Goal: Find specific page/section: Find specific page/section

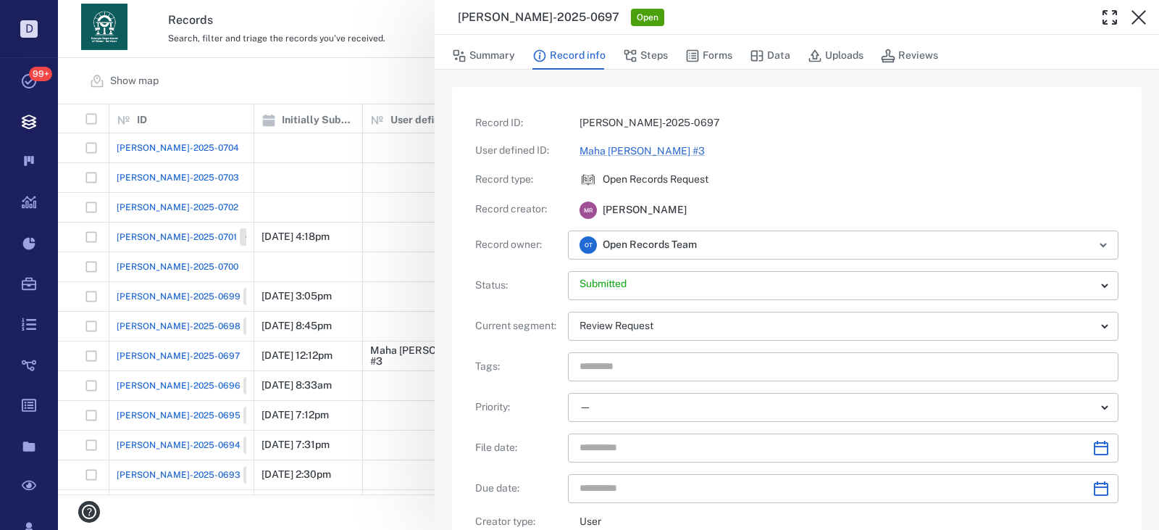
scroll to position [930, 0]
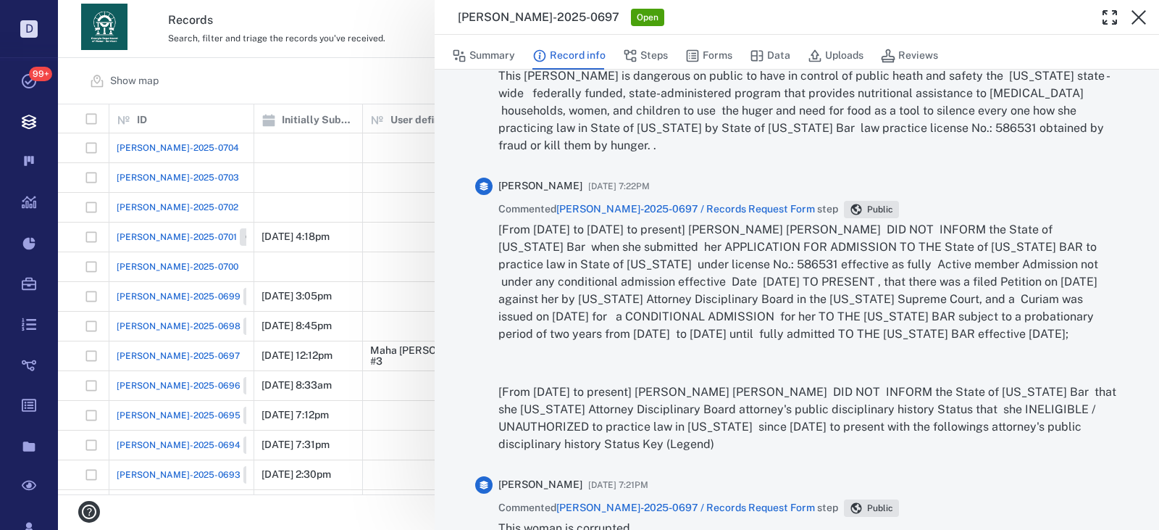
click at [277, 170] on div "[PERSON_NAME]-2025-0697 Open Summary Record info Steps Forms Data Uploads Revie…" at bounding box center [608, 265] width 1101 height 530
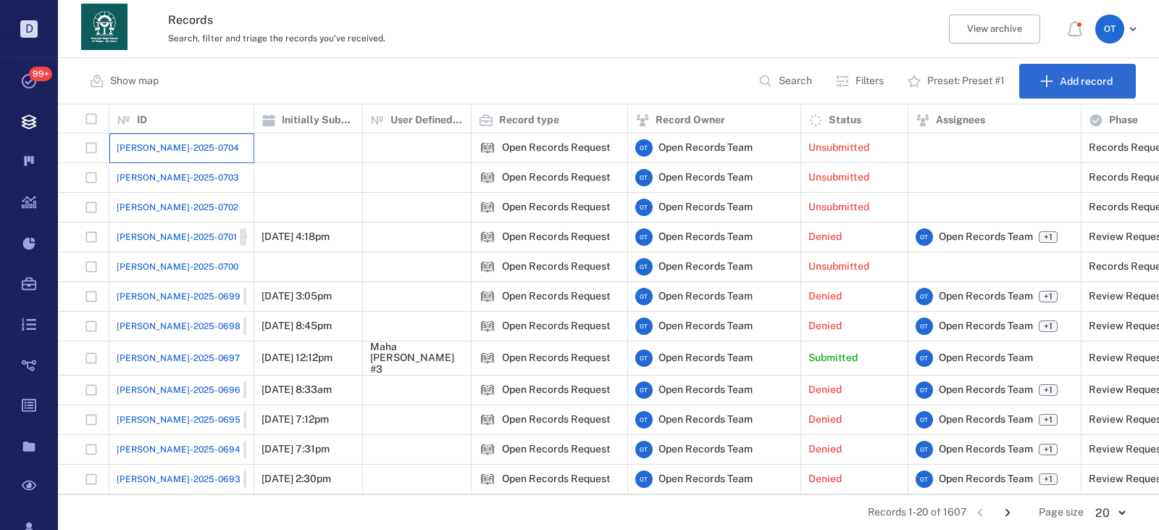
click at [167, 141] on div "[PERSON_NAME]-2025-0704" at bounding box center [182, 147] width 130 height 29
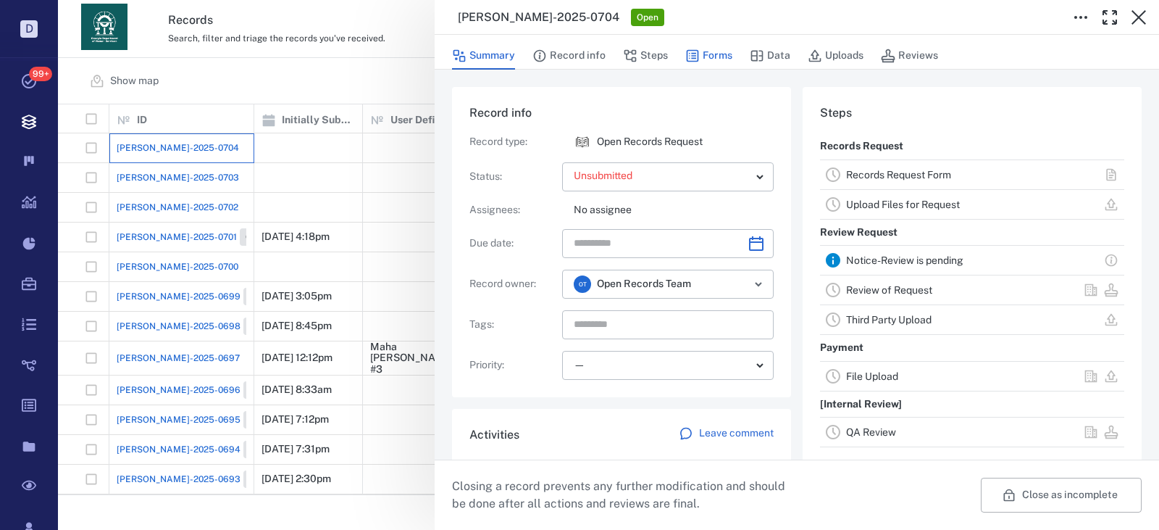
scroll to position [58, 288]
click at [716, 58] on button "Forms" at bounding box center [708, 56] width 47 height 28
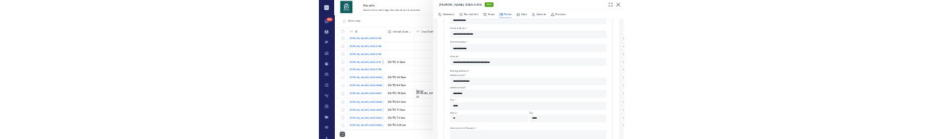
scroll to position [290, 0]
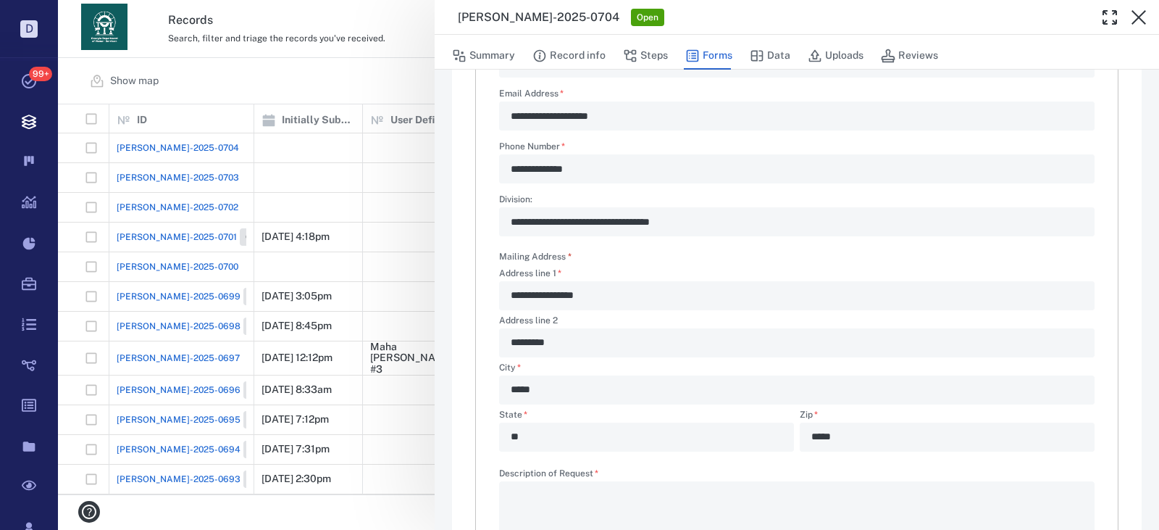
click at [383, 176] on div "**********" at bounding box center [608, 265] width 1101 height 530
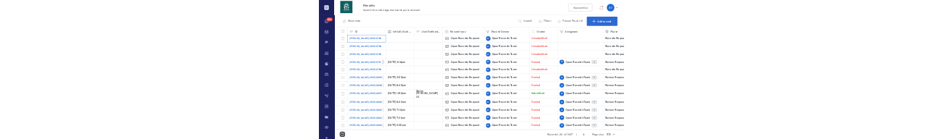
scroll to position [18, 874]
